Goal: Information Seeking & Learning: Learn about a topic

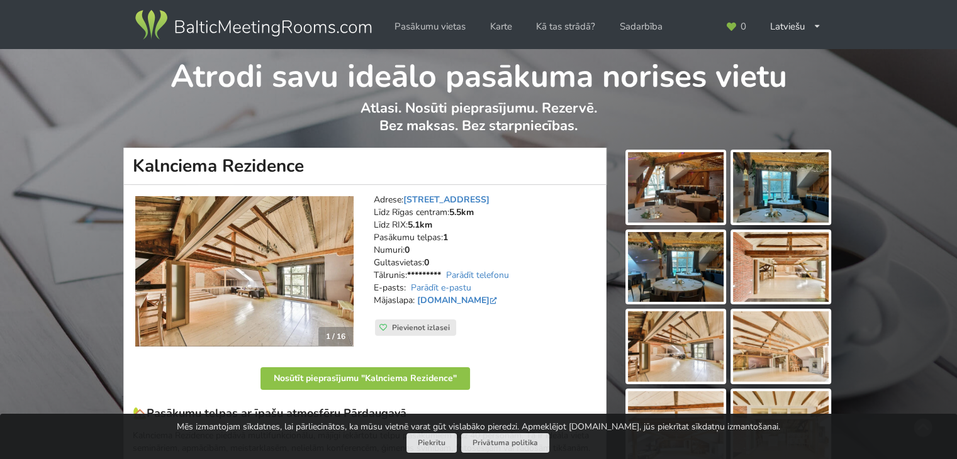
scroll to position [101, 0]
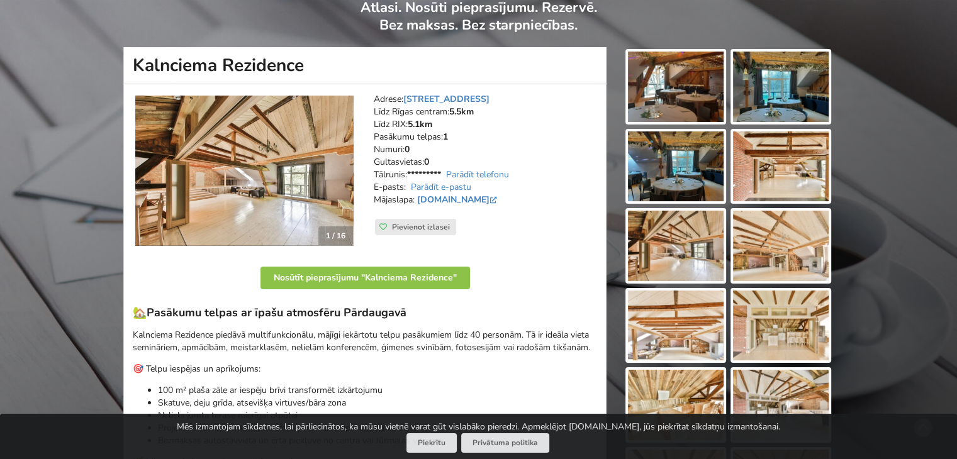
click at [675, 101] on img at bounding box center [676, 87] width 96 height 70
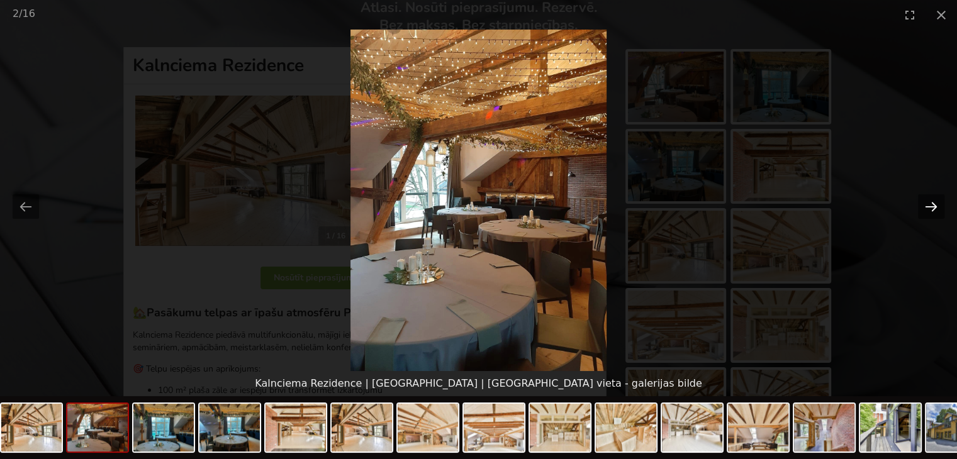
click at [932, 209] on button "Next slide" at bounding box center [931, 206] width 26 height 25
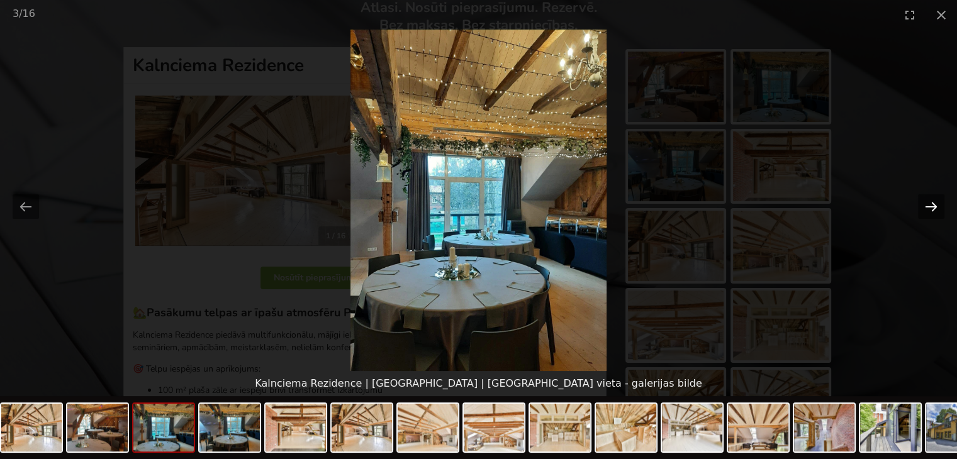
click at [926, 206] on button "Next slide" at bounding box center [931, 206] width 26 height 25
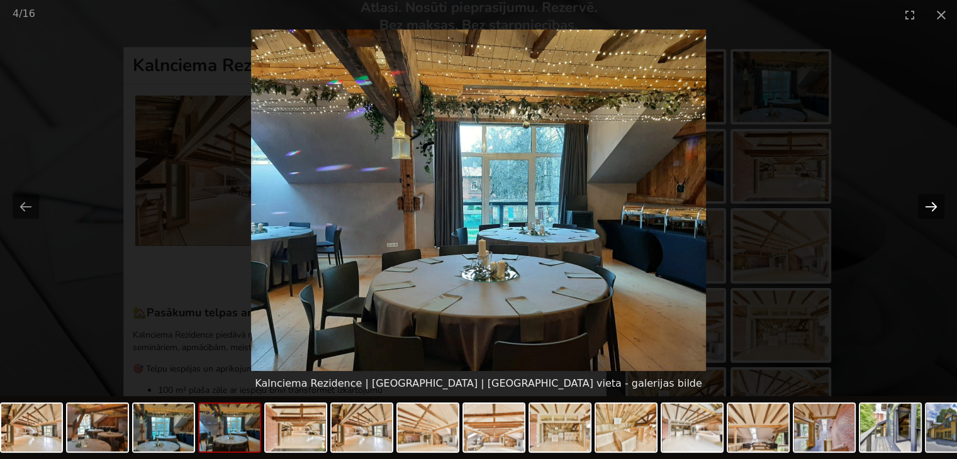
click at [926, 206] on button "Next slide" at bounding box center [931, 206] width 26 height 25
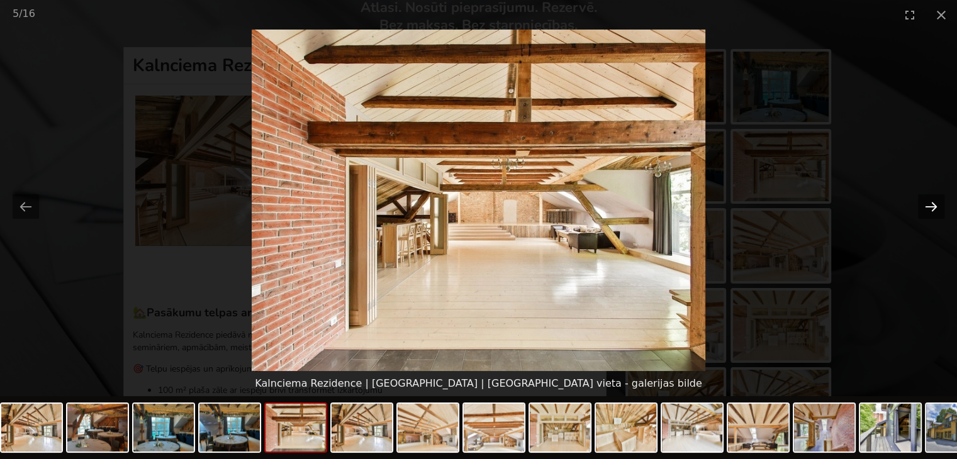
click at [926, 206] on button "Next slide" at bounding box center [931, 206] width 26 height 25
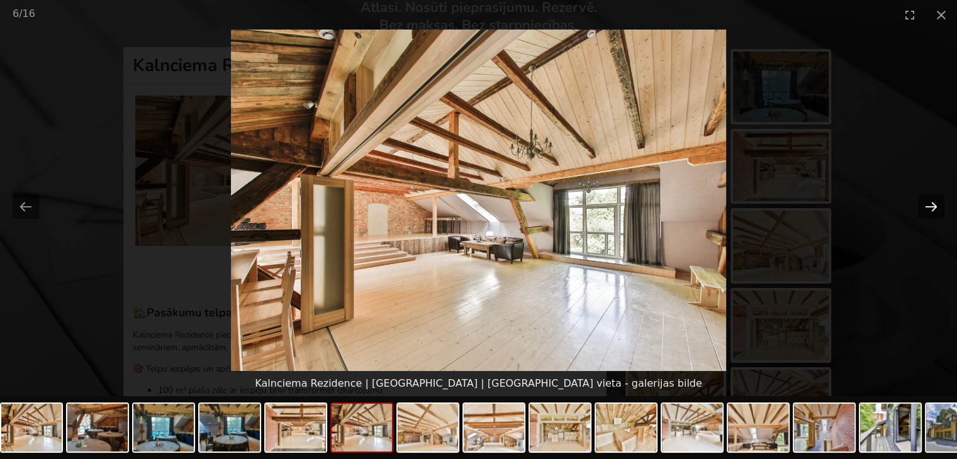
click at [926, 206] on button "Next slide" at bounding box center [931, 206] width 26 height 25
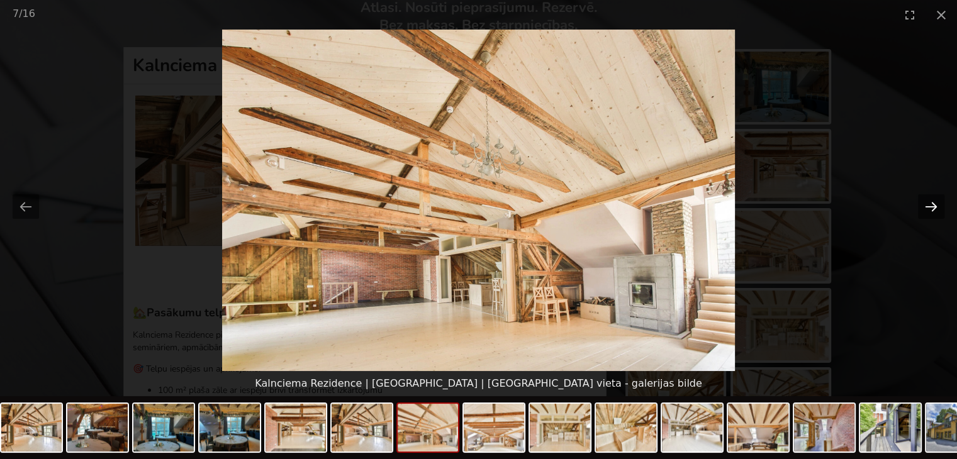
click at [926, 205] on button "Next slide" at bounding box center [931, 206] width 26 height 25
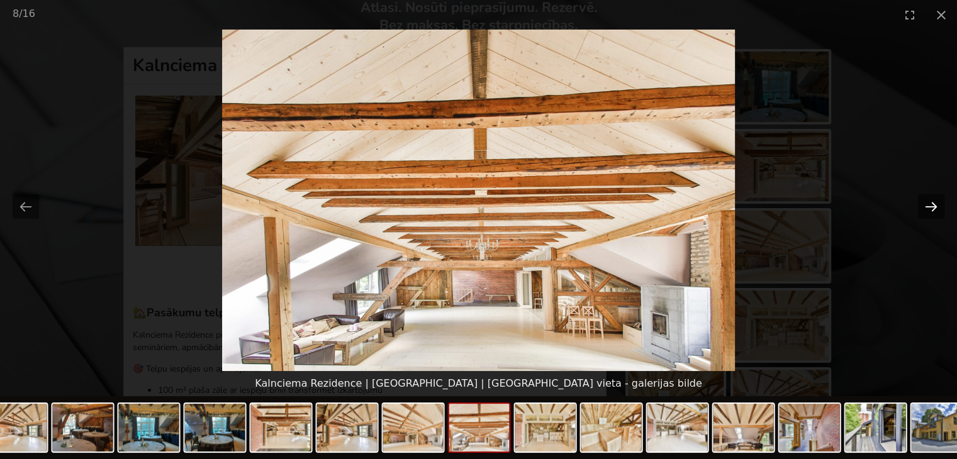
click at [926, 205] on button "Next slide" at bounding box center [931, 206] width 26 height 25
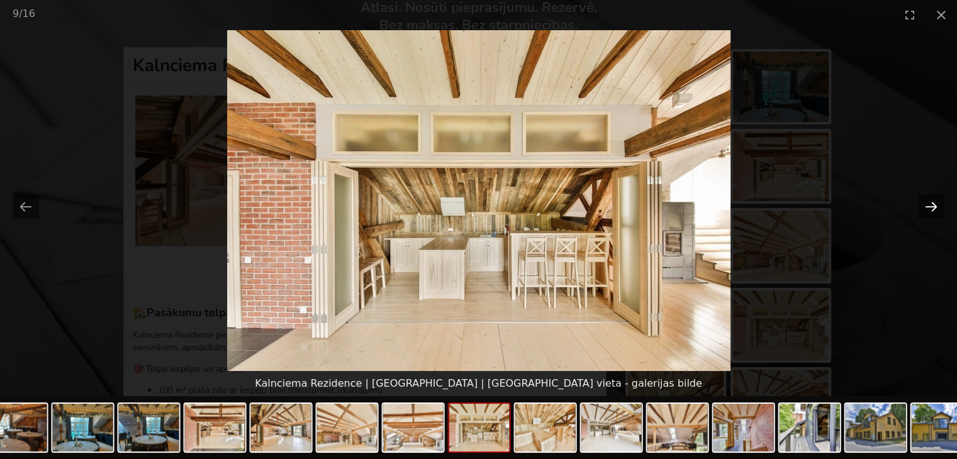
click at [926, 205] on button "Next slide" at bounding box center [931, 206] width 26 height 25
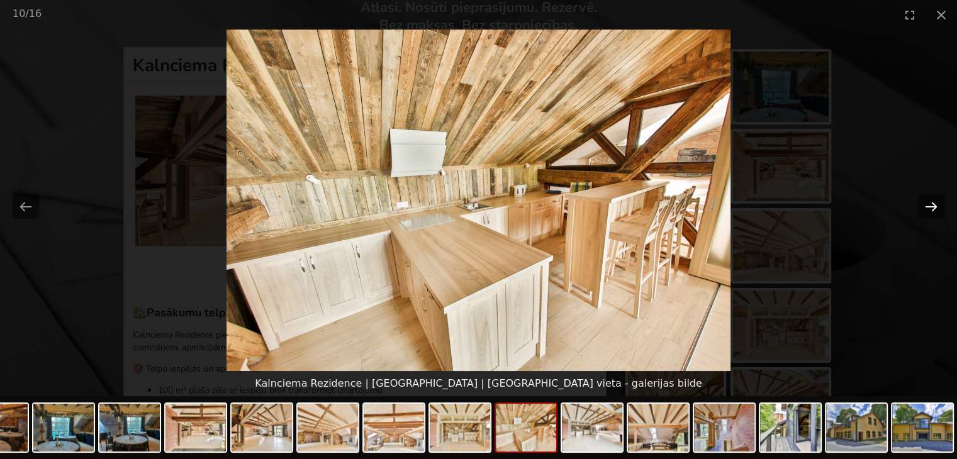
click at [926, 205] on button "Next slide" at bounding box center [931, 206] width 26 height 25
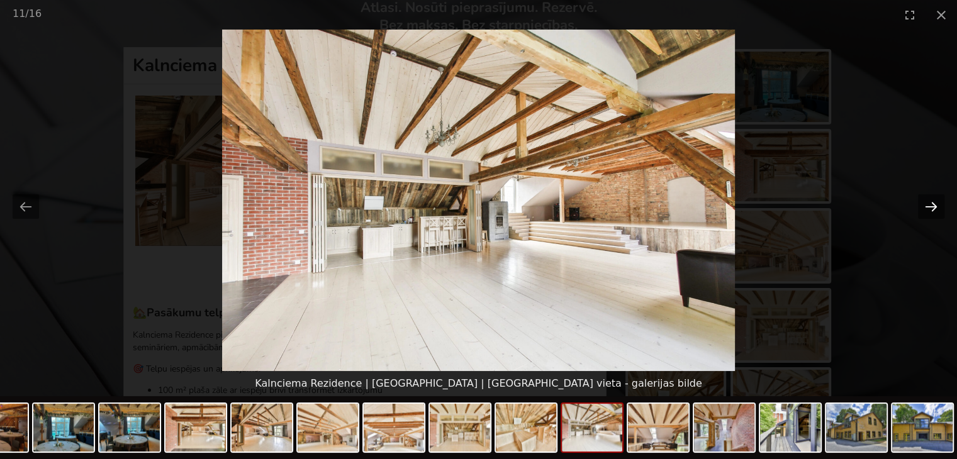
click at [926, 205] on button "Next slide" at bounding box center [931, 206] width 26 height 25
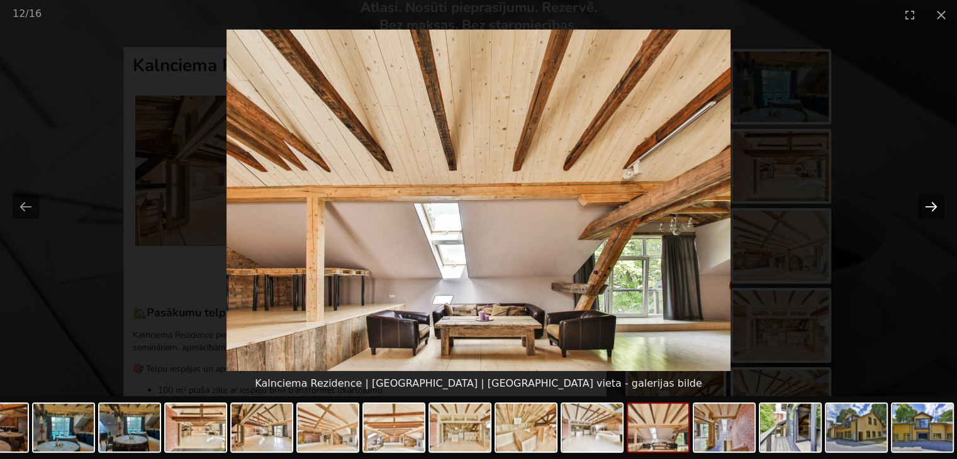
click at [926, 205] on button "Next slide" at bounding box center [931, 206] width 26 height 25
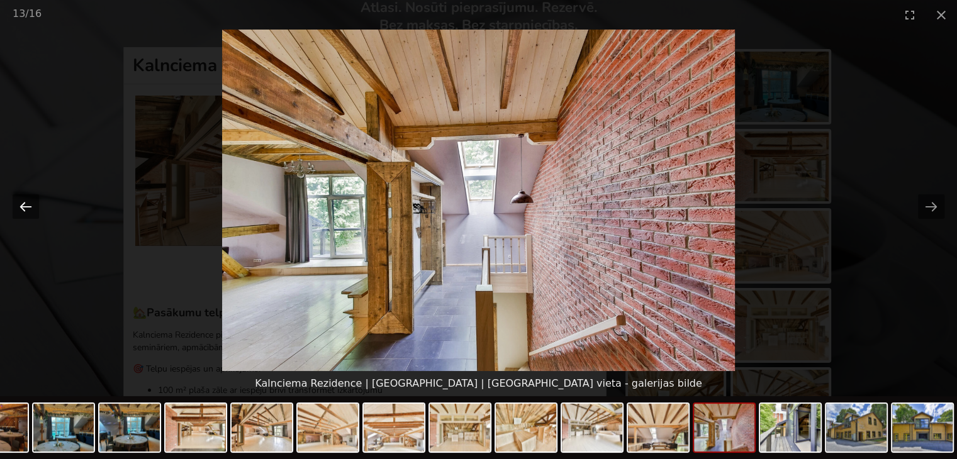
click at [30, 208] on button "Previous slide" at bounding box center [26, 206] width 26 height 25
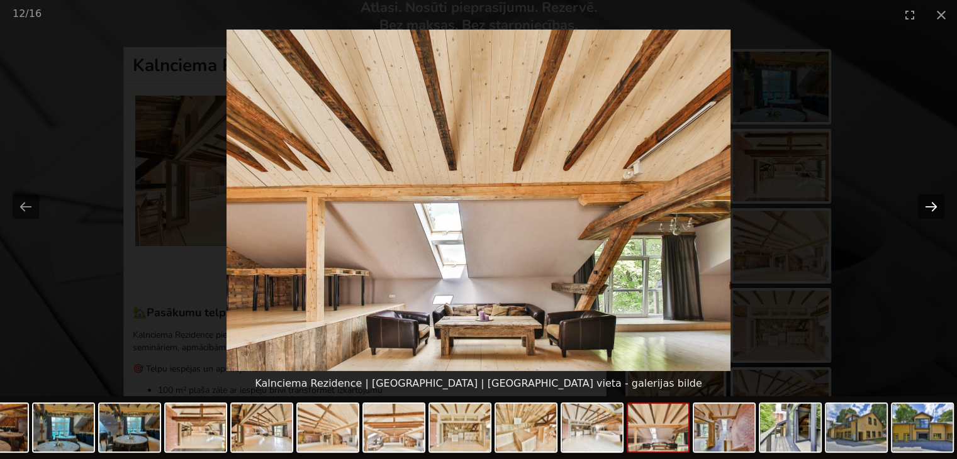
click at [931, 204] on button "Next slide" at bounding box center [931, 206] width 26 height 25
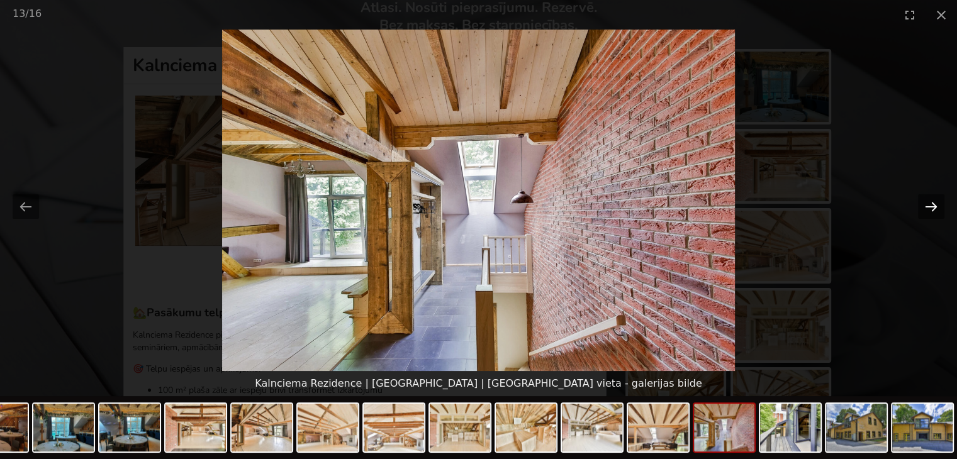
click at [932, 206] on button "Next slide" at bounding box center [931, 206] width 26 height 25
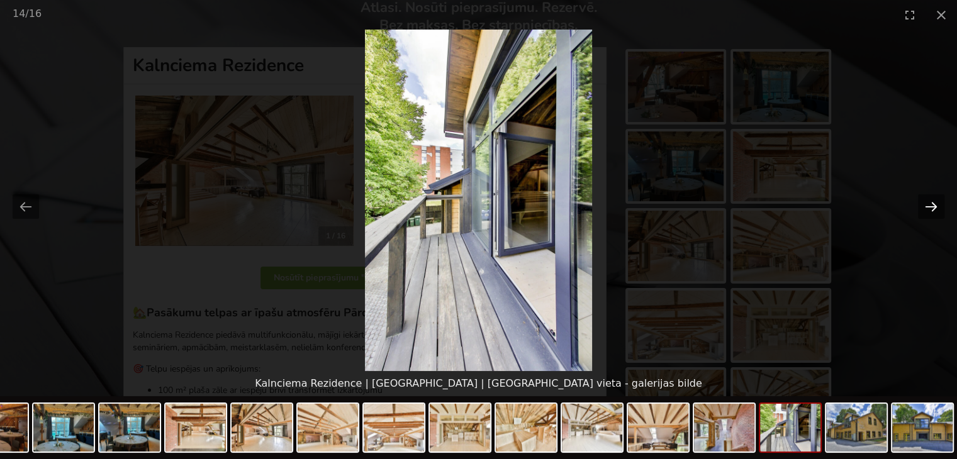
click at [932, 206] on button "Next slide" at bounding box center [931, 206] width 26 height 25
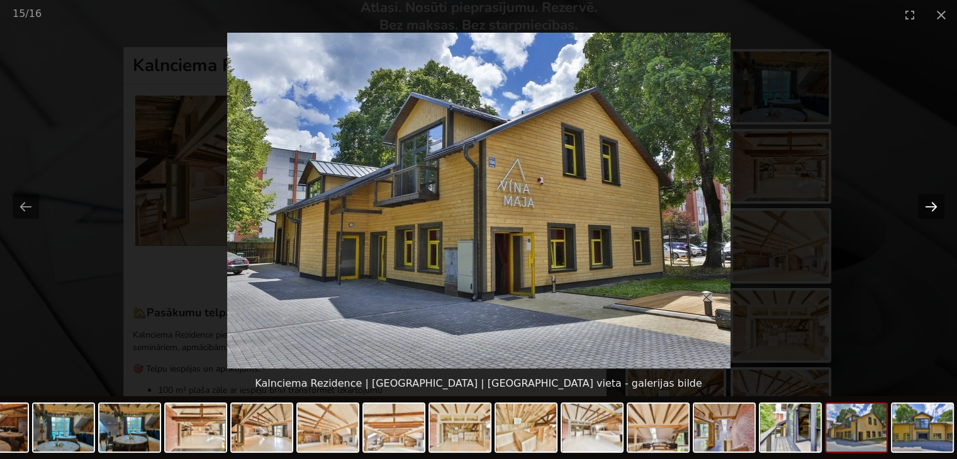
click at [932, 206] on button "Next slide" at bounding box center [931, 206] width 26 height 25
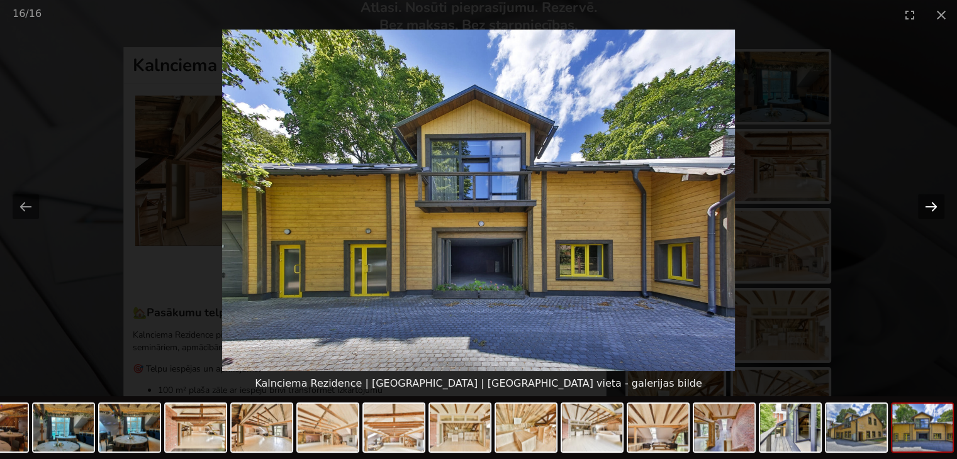
click at [932, 206] on button "Next slide" at bounding box center [931, 206] width 26 height 25
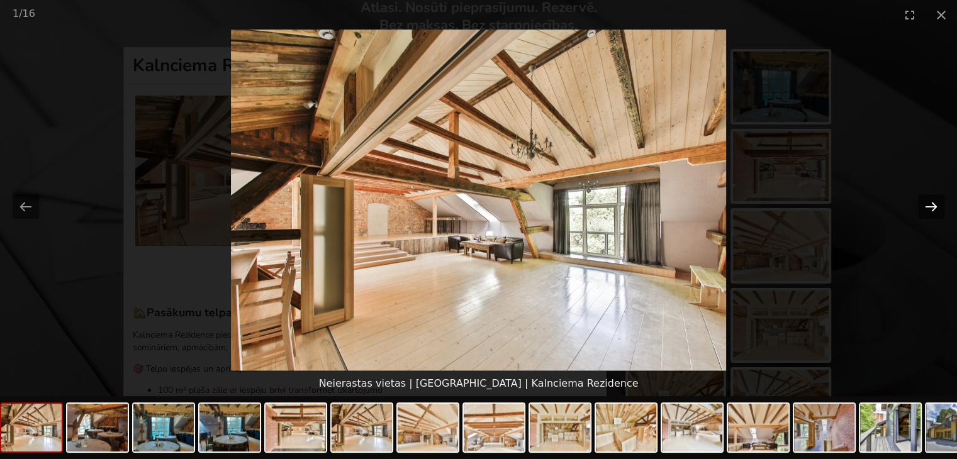
click at [932, 206] on button "Next slide" at bounding box center [931, 206] width 26 height 25
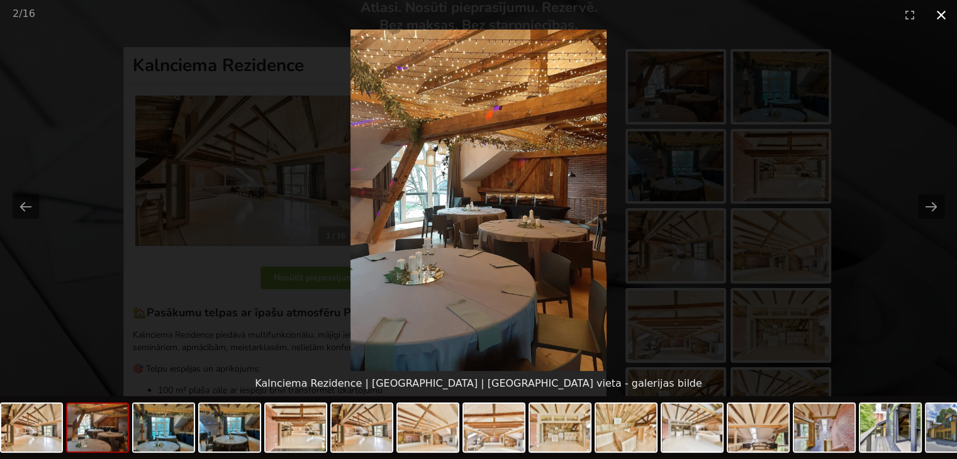
click at [939, 10] on button "Close gallery" at bounding box center [940, 15] width 31 height 30
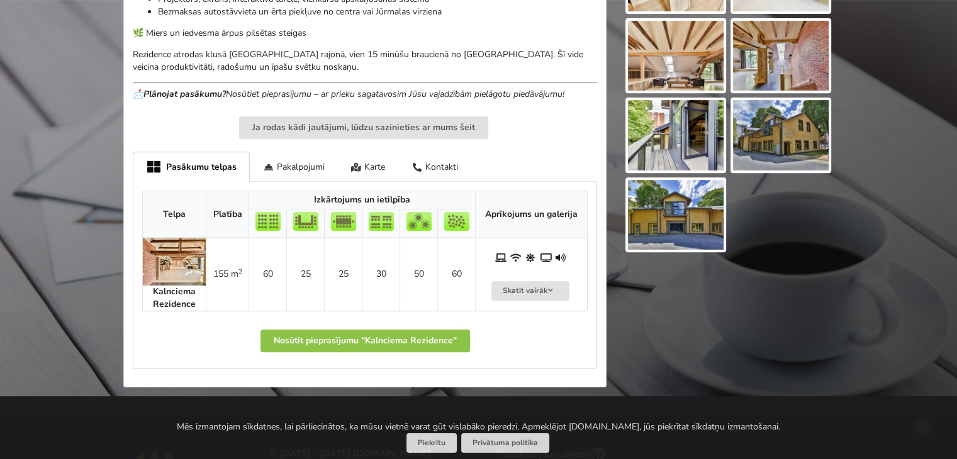
scroll to position [576, 0]
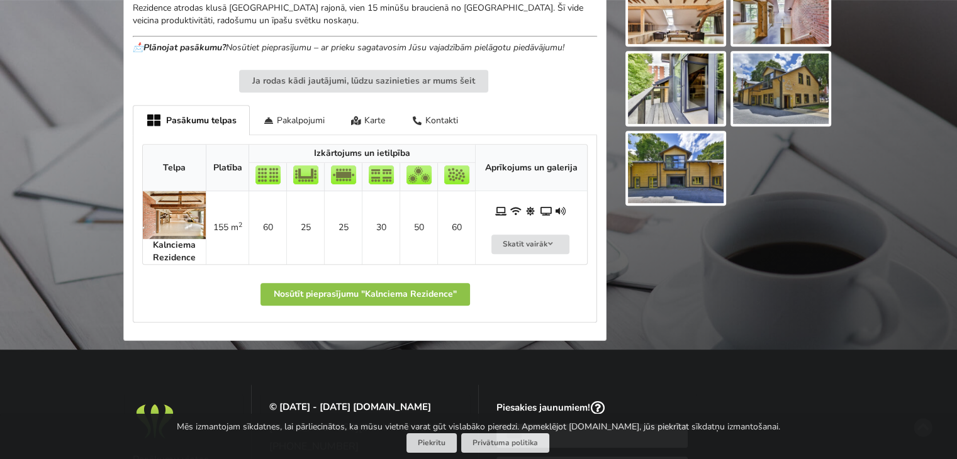
click at [342, 186] on th at bounding box center [343, 177] width 38 height 28
click at [346, 179] on img at bounding box center [343, 174] width 25 height 19
click at [284, 120] on div "Pakalpojumi" at bounding box center [294, 120] width 88 height 30
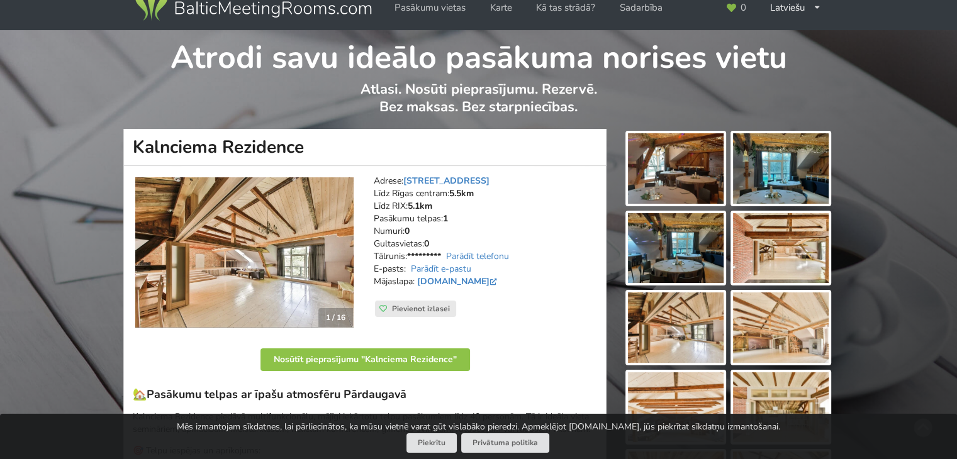
scroll to position [0, 0]
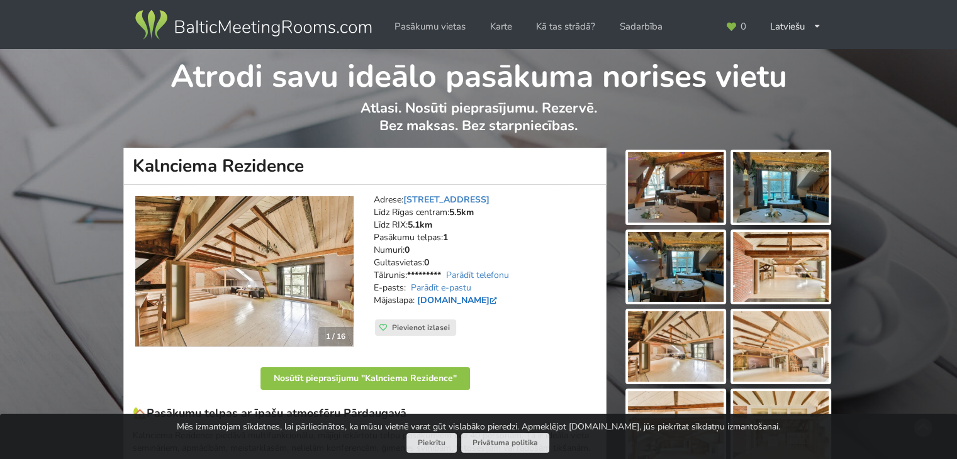
click at [473, 301] on link "[DOMAIN_NAME]" at bounding box center [458, 300] width 82 height 12
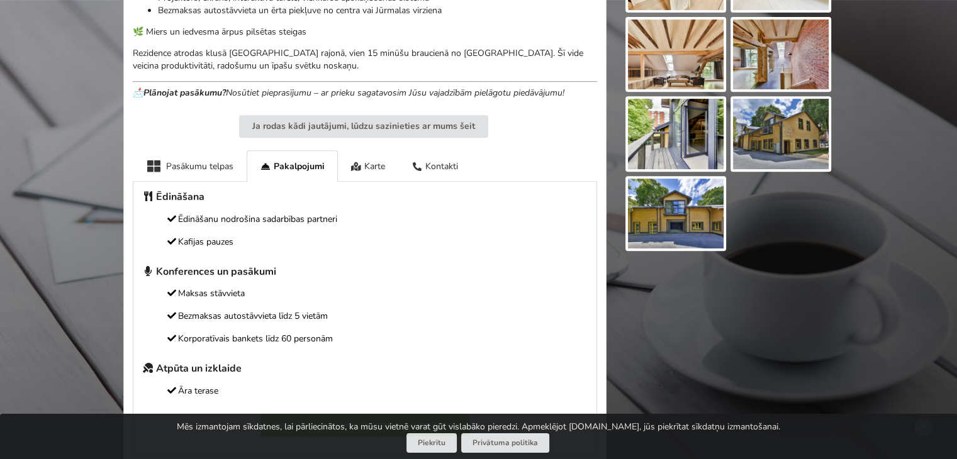
scroll to position [567, 0]
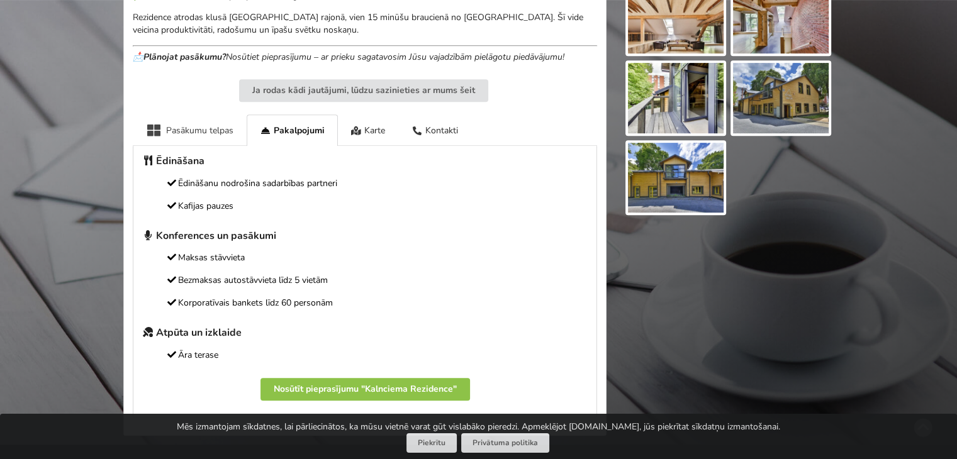
click at [194, 130] on div "Pasākumu telpas" at bounding box center [190, 130] width 114 height 31
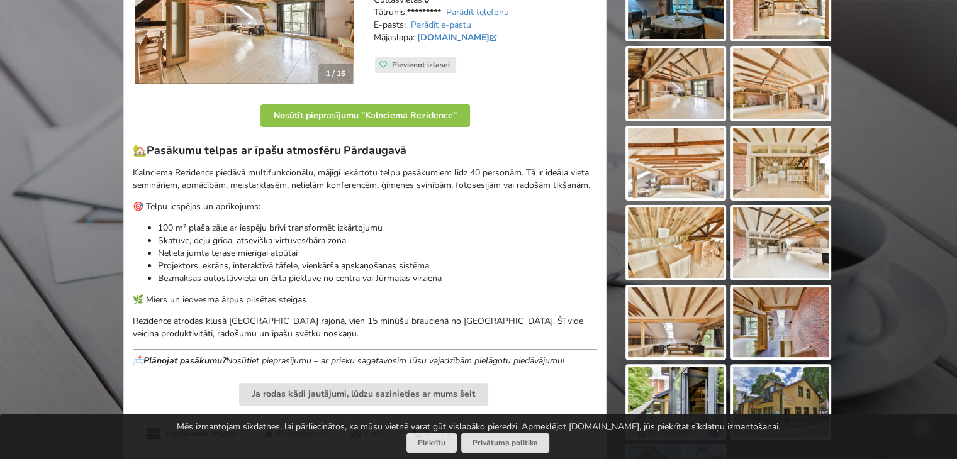
scroll to position [0, 0]
